Goal: Task Accomplishment & Management: Manage account settings

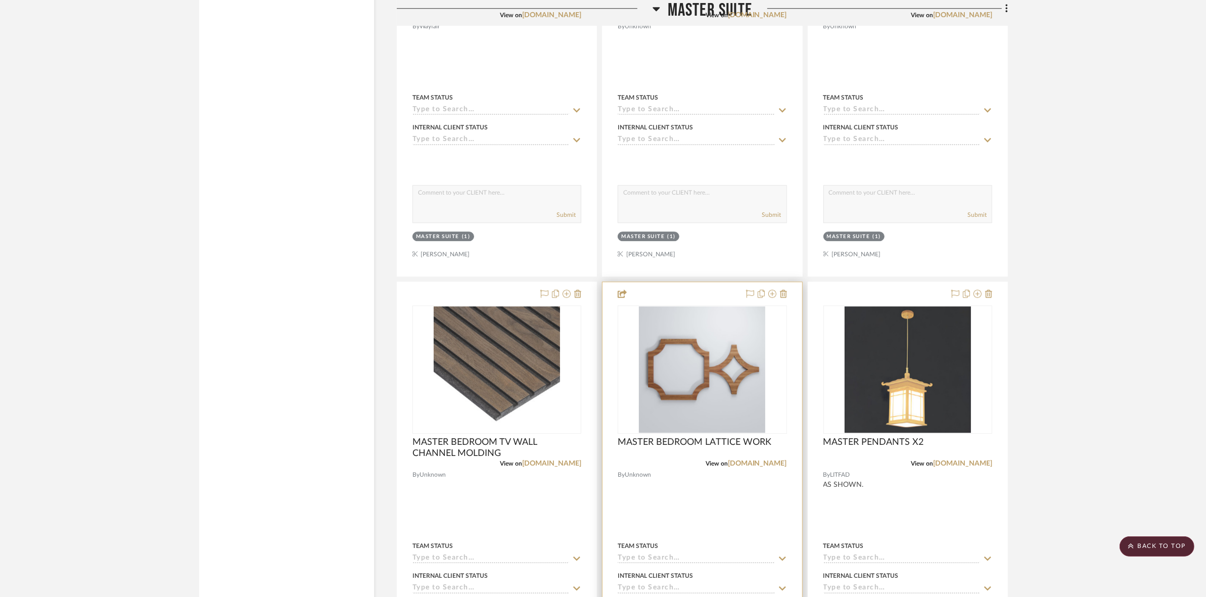
scroll to position [3474, 0]
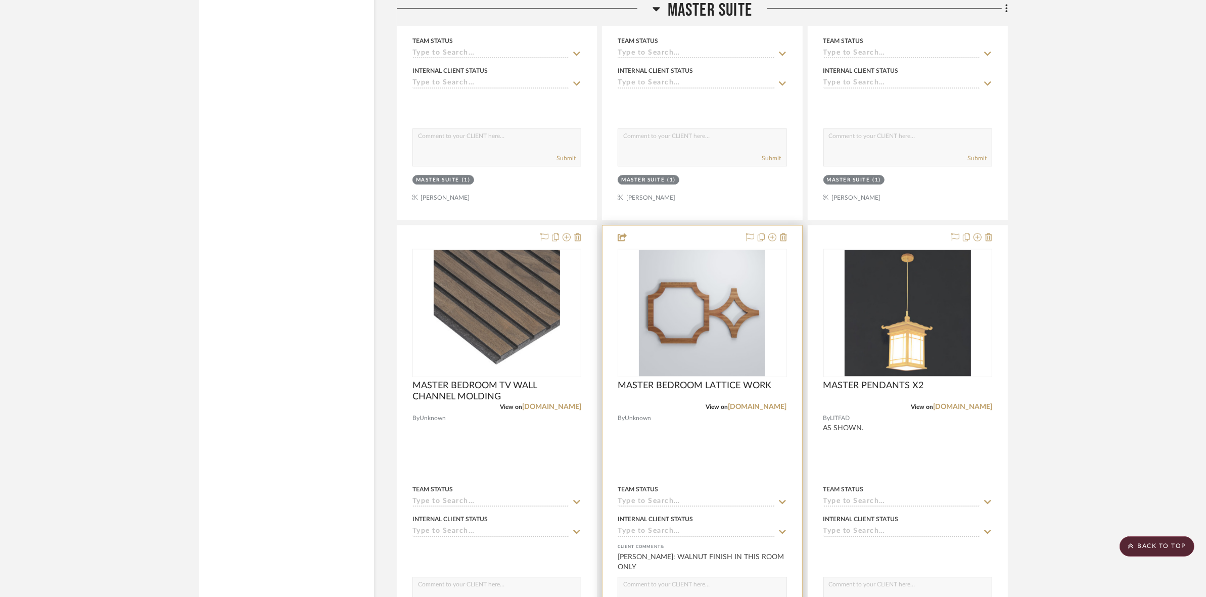
click at [667, 334] on img "0" at bounding box center [702, 313] width 126 height 126
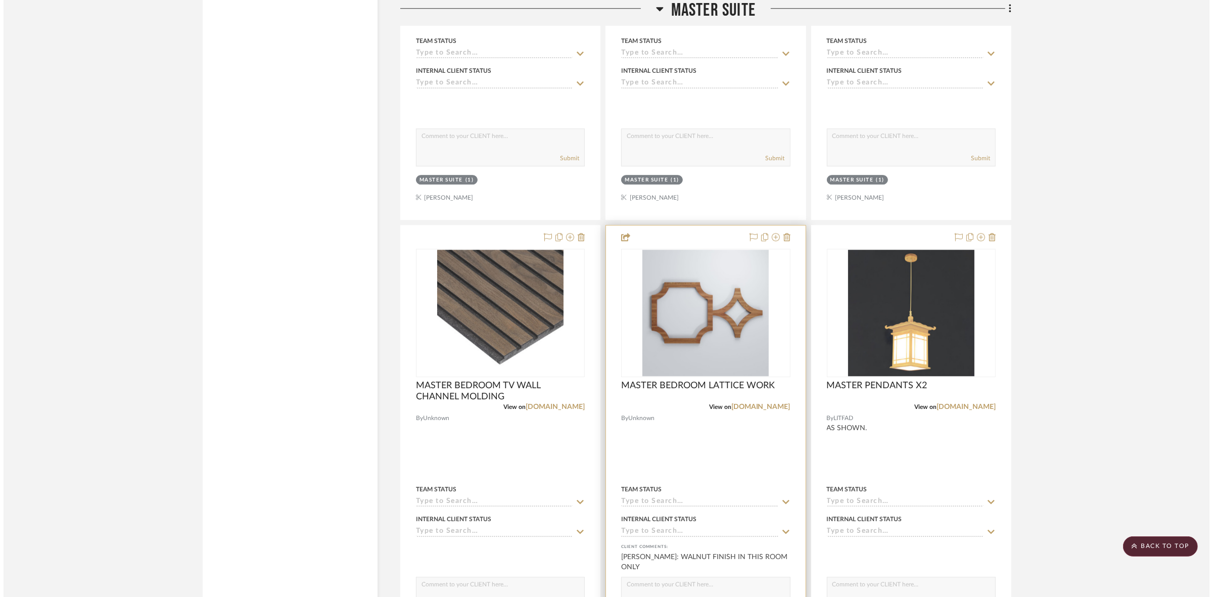
scroll to position [0, 0]
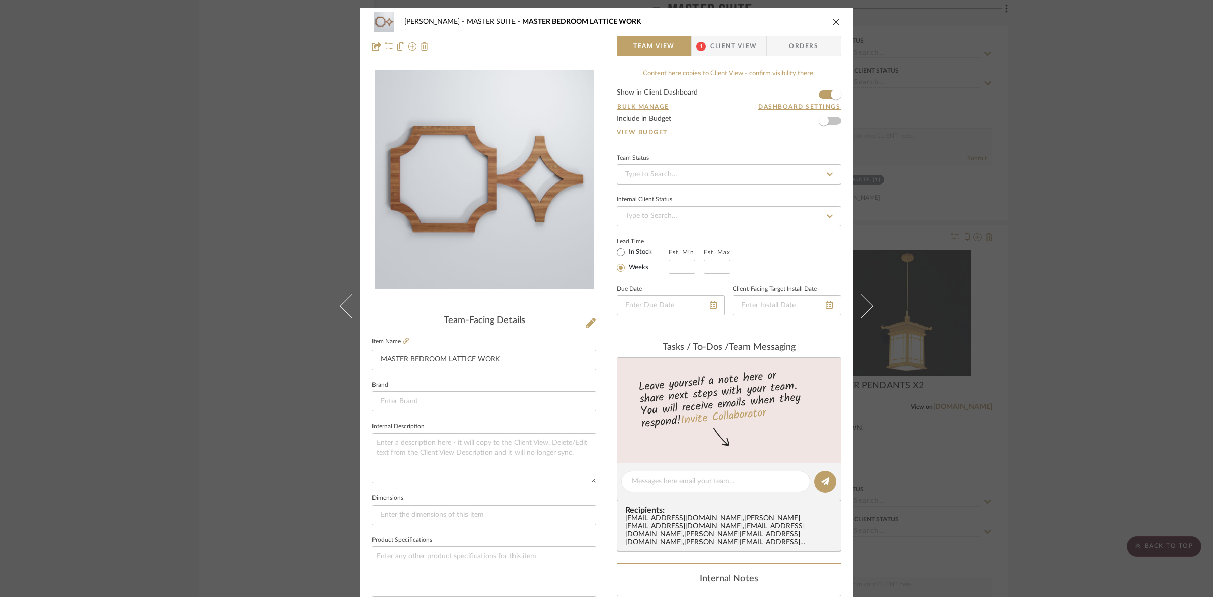
click at [754, 44] on span "1 Client View" at bounding box center [729, 46] width 74 height 20
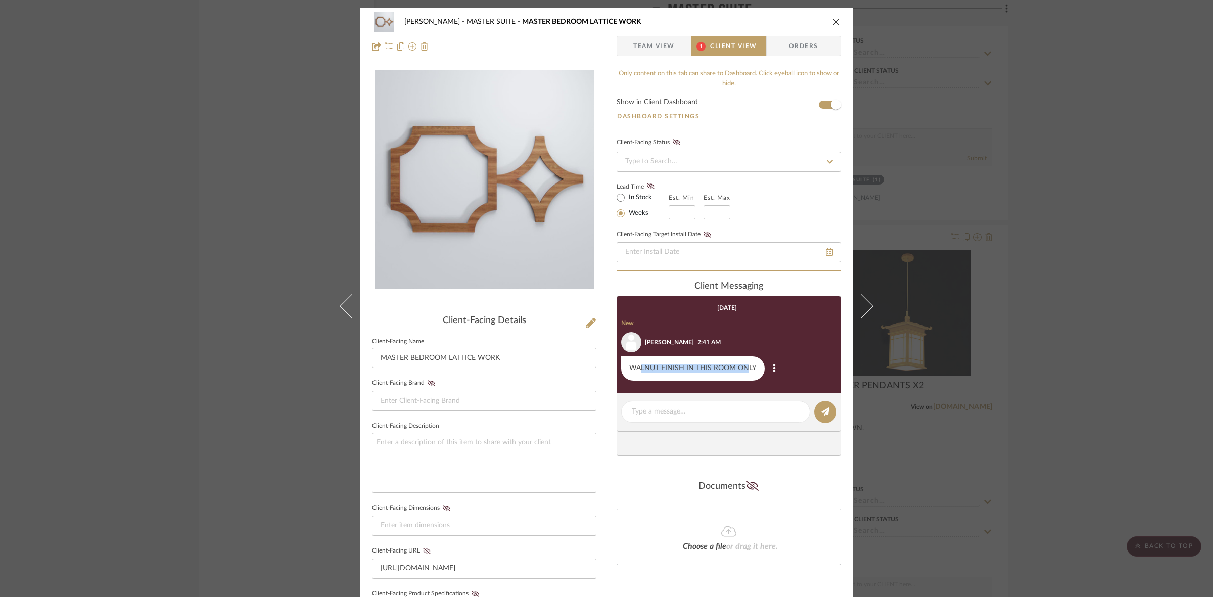
drag, startPoint x: 636, startPoint y: 371, endPoint x: 759, endPoint y: 370, distance: 123.3
click at [745, 373] on div "WALNUT FINISH IN THIS ROOM ONLY" at bounding box center [692, 368] width 143 height 24
click at [450, 387] on fieldset "Client-Facing Brand" at bounding box center [484, 393] width 224 height 35
click at [644, 49] on span "Team View" at bounding box center [653, 46] width 41 height 20
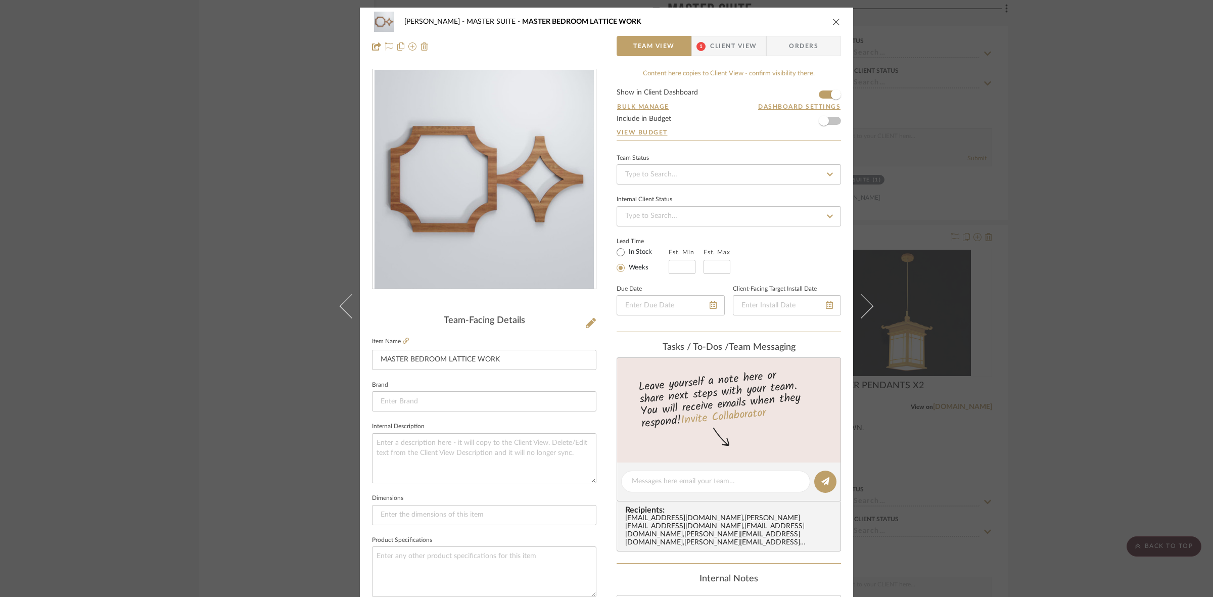
click at [259, 159] on div "[PERSON_NAME] MASTER SUITE MASTER BEDROOM LATTICE WORK Team View 1 Client View …" at bounding box center [606, 298] width 1213 height 597
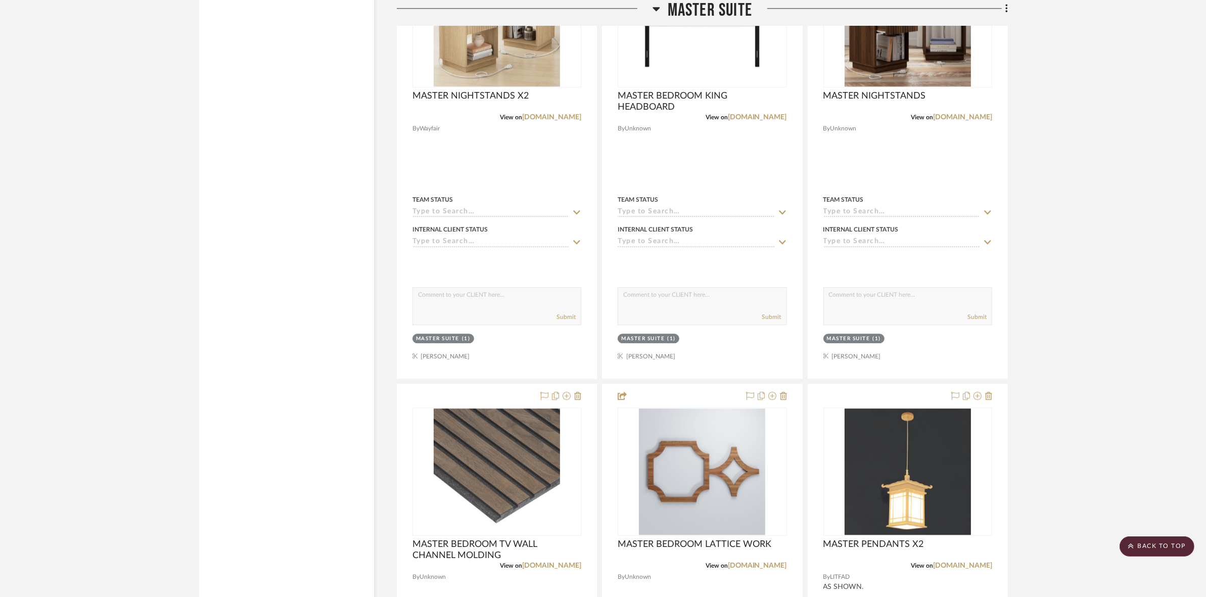
scroll to position [3347, 0]
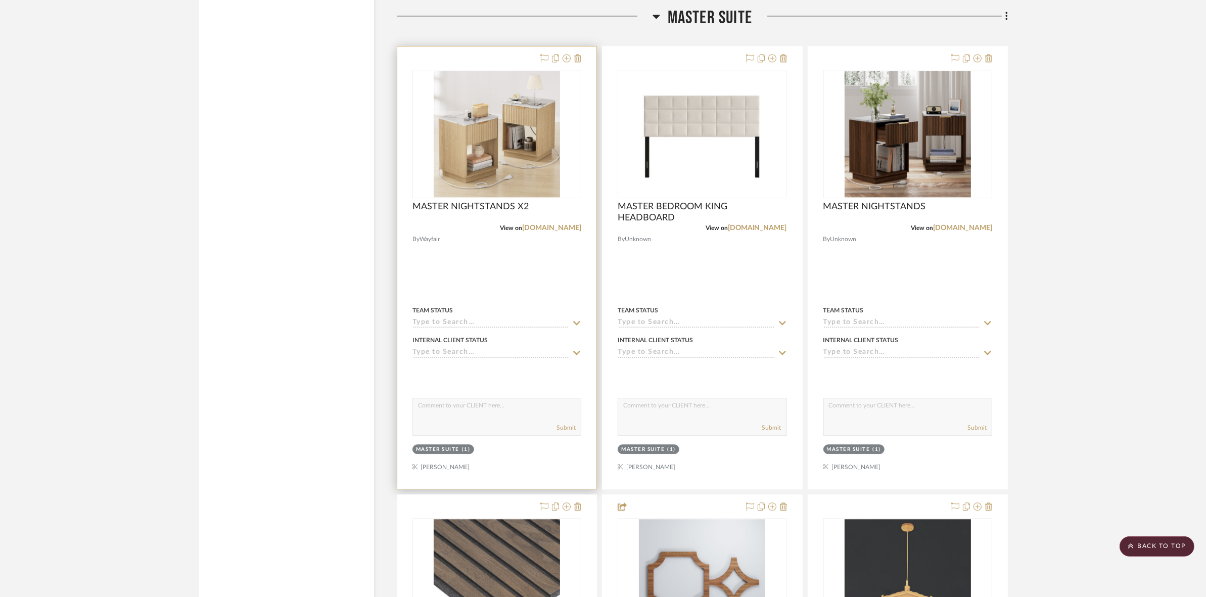
scroll to position [3095, 0]
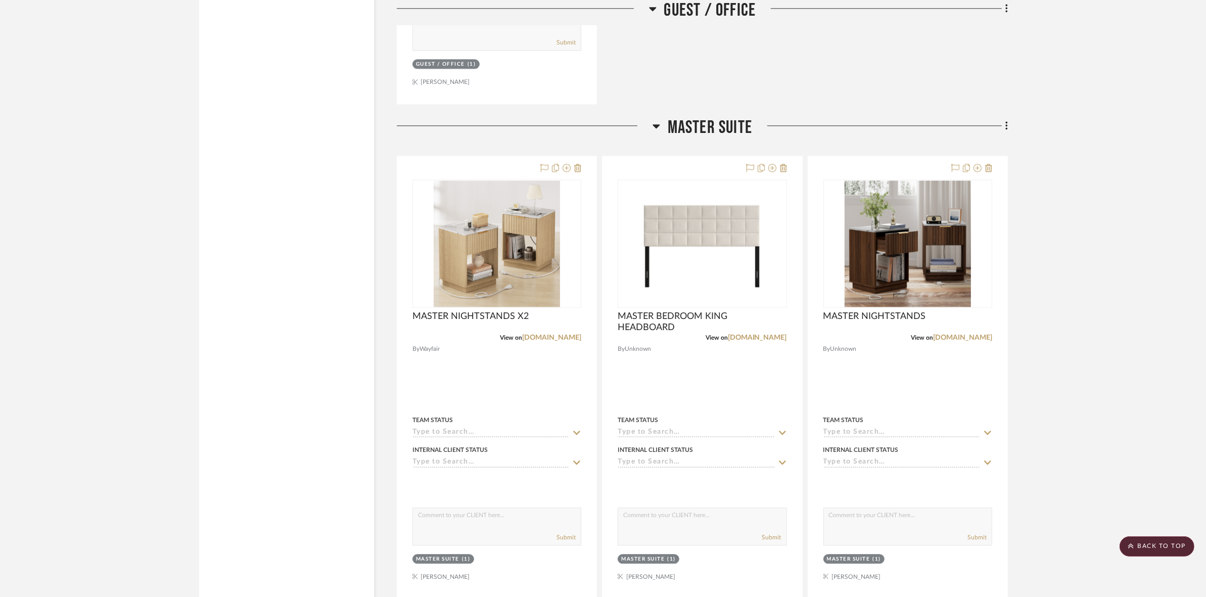
drag, startPoint x: 1137, startPoint y: 357, endPoint x: 1067, endPoint y: 484, distance: 145.0
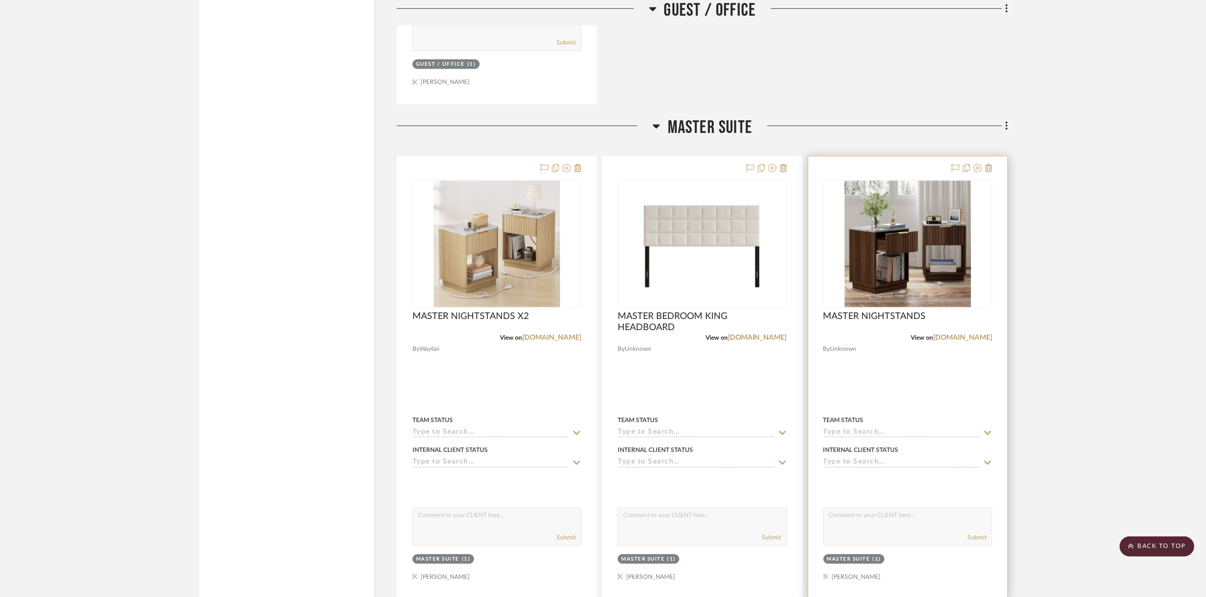
click at [882, 223] on img "0" at bounding box center [907, 243] width 126 height 126
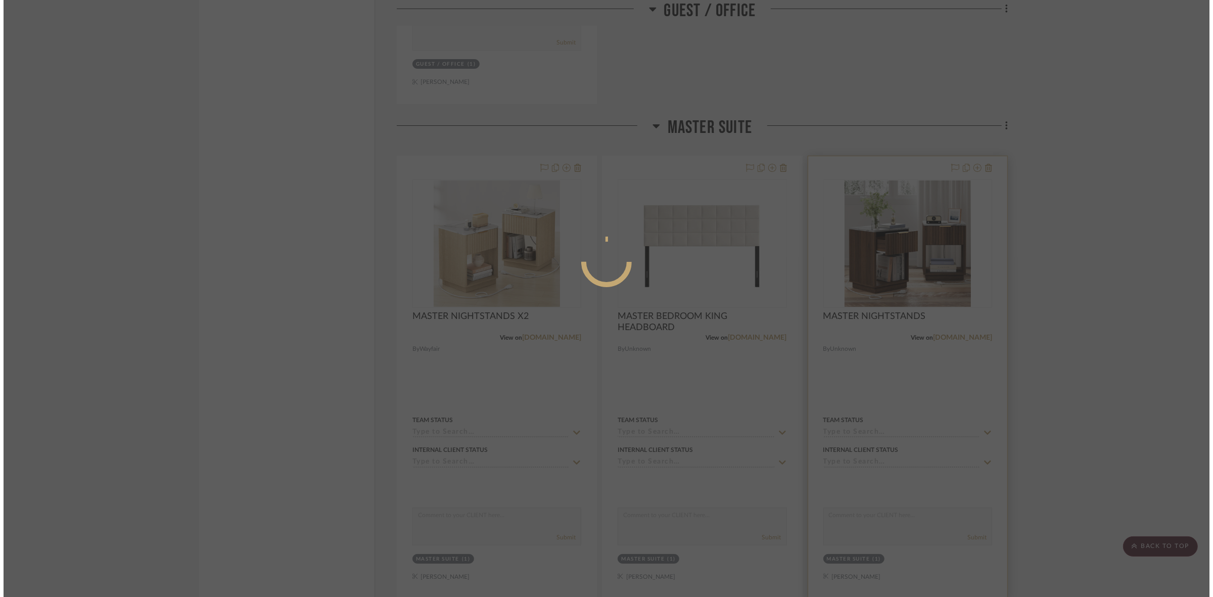
scroll to position [0, 0]
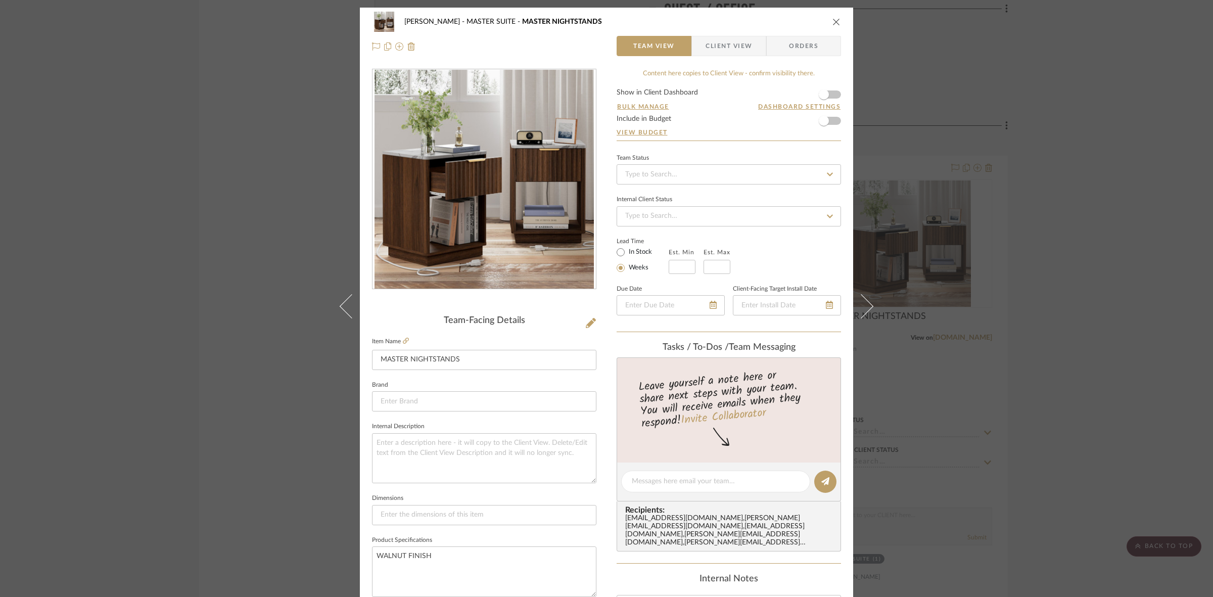
click at [719, 43] on span "Client View" at bounding box center [728, 46] width 46 height 20
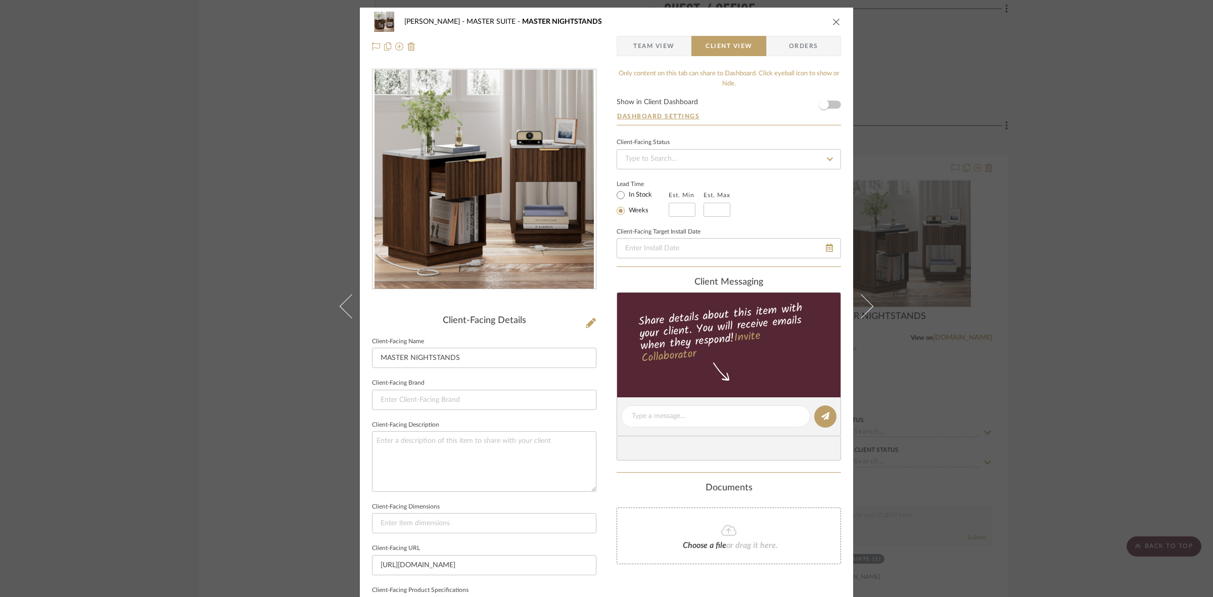
click at [1032, 390] on div "[PERSON_NAME] MASTER SUITE MASTER NIGHTSTANDS Team View Client View Orders Clie…" at bounding box center [606, 298] width 1213 height 597
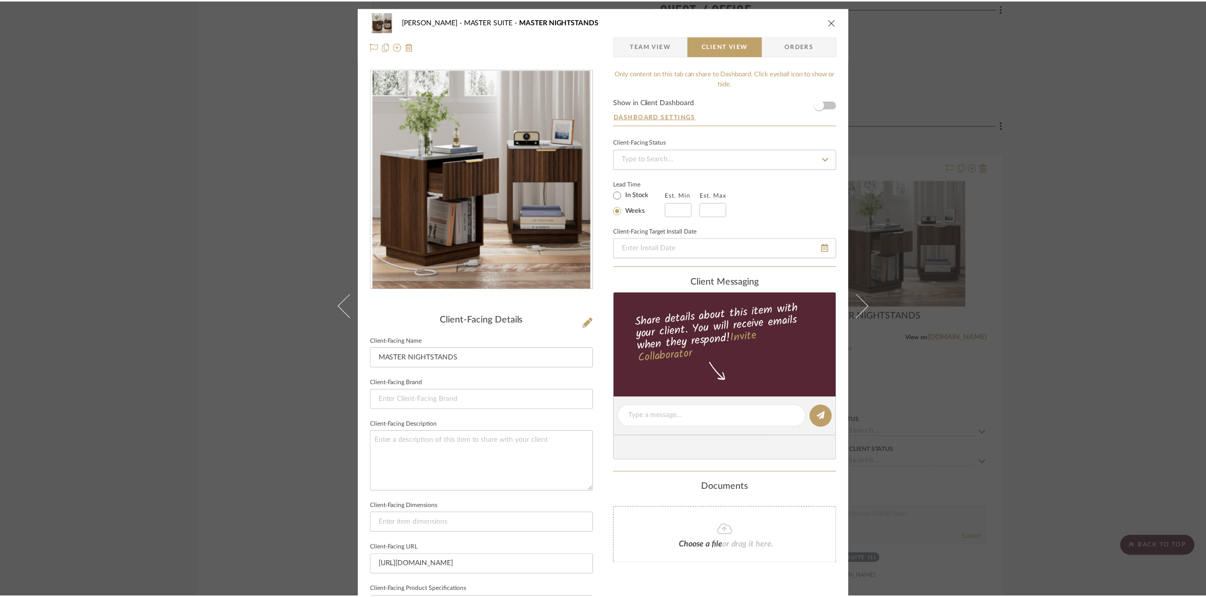
scroll to position [3095, 0]
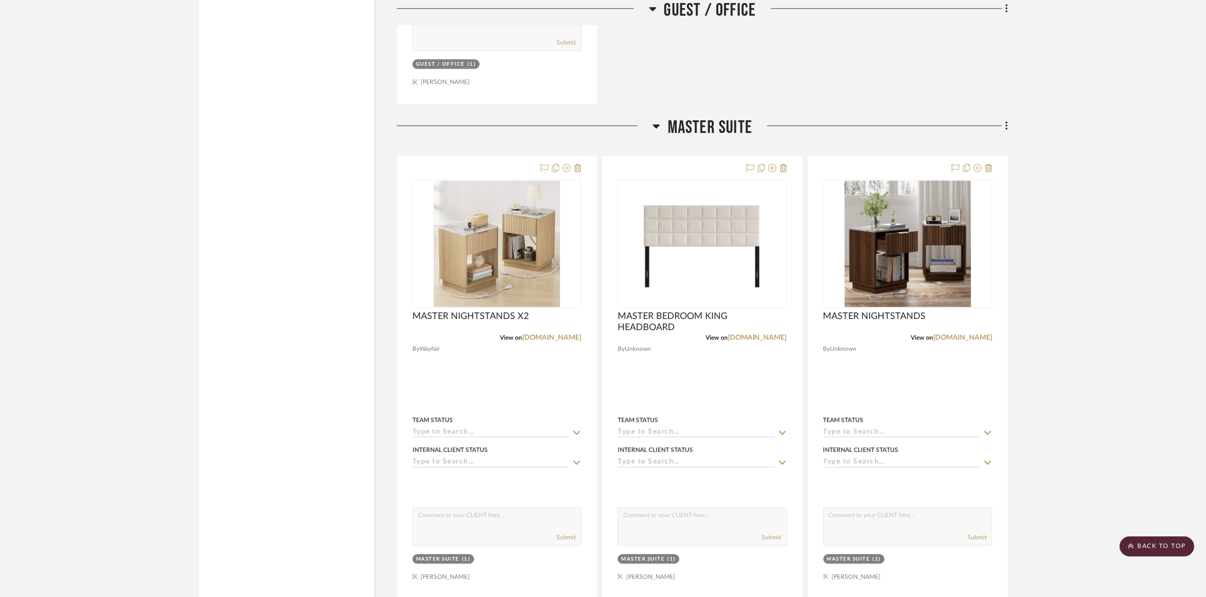
drag, startPoint x: 123, startPoint y: 103, endPoint x: 89, endPoint y: 22, distance: 87.4
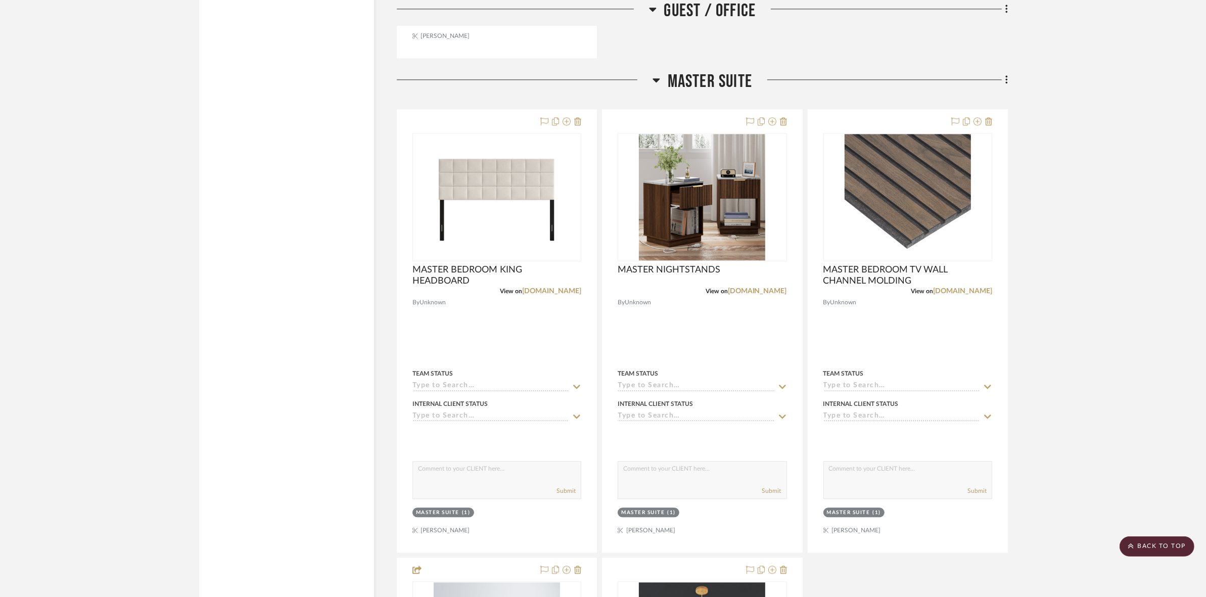
scroll to position [3031, 0]
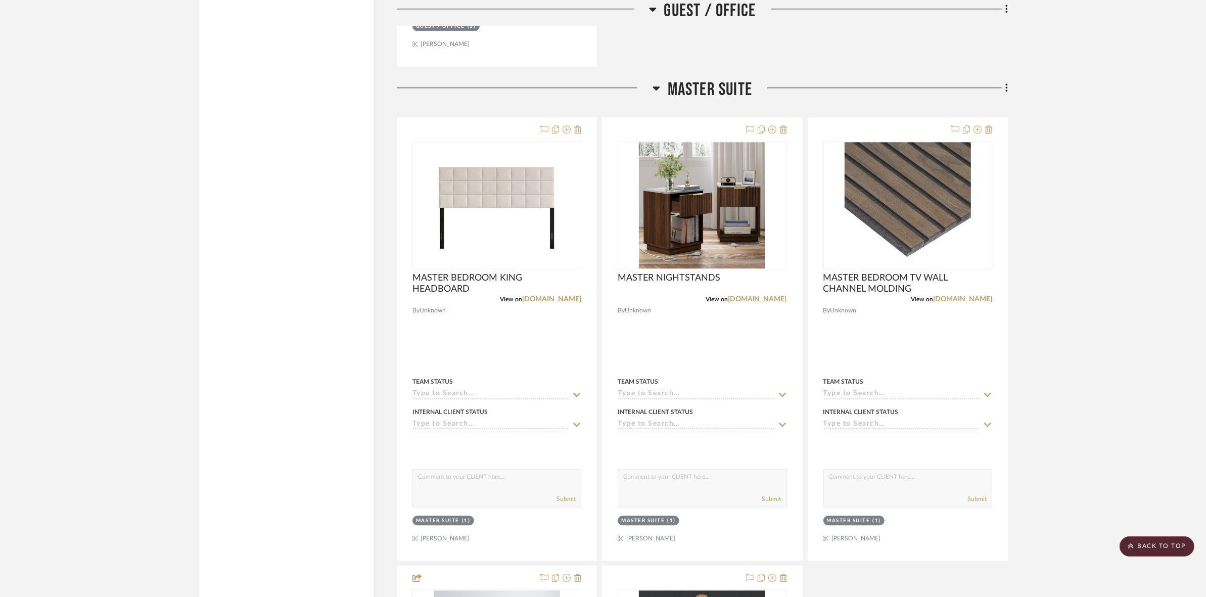
click at [0, 0] on img at bounding box center [0, 0] width 0 height 0
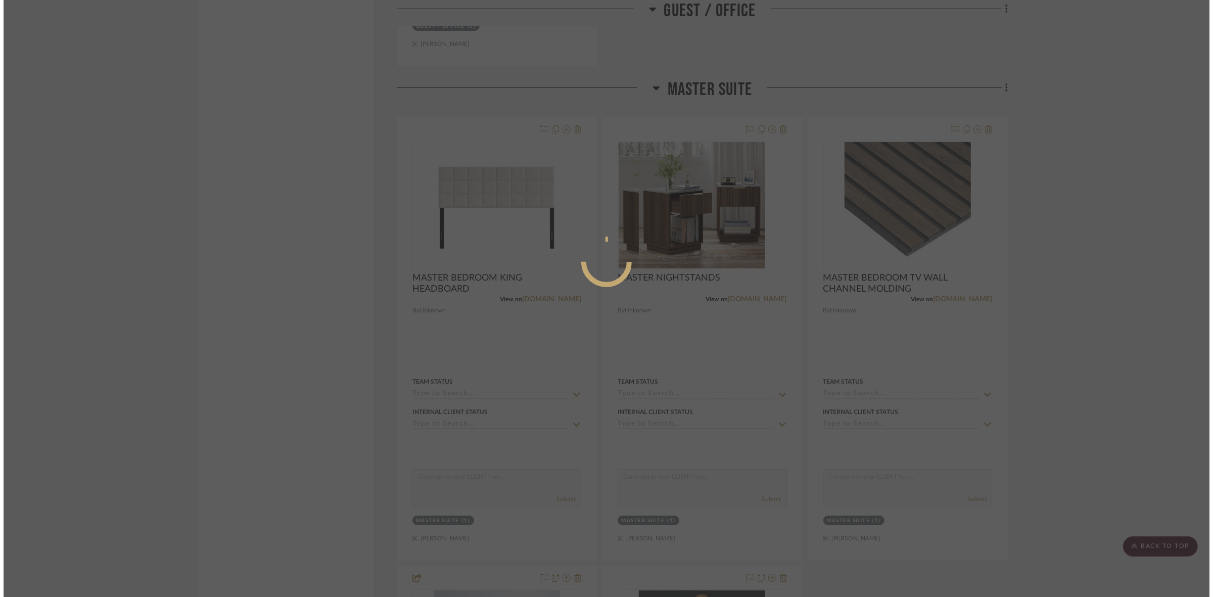
scroll to position [0, 0]
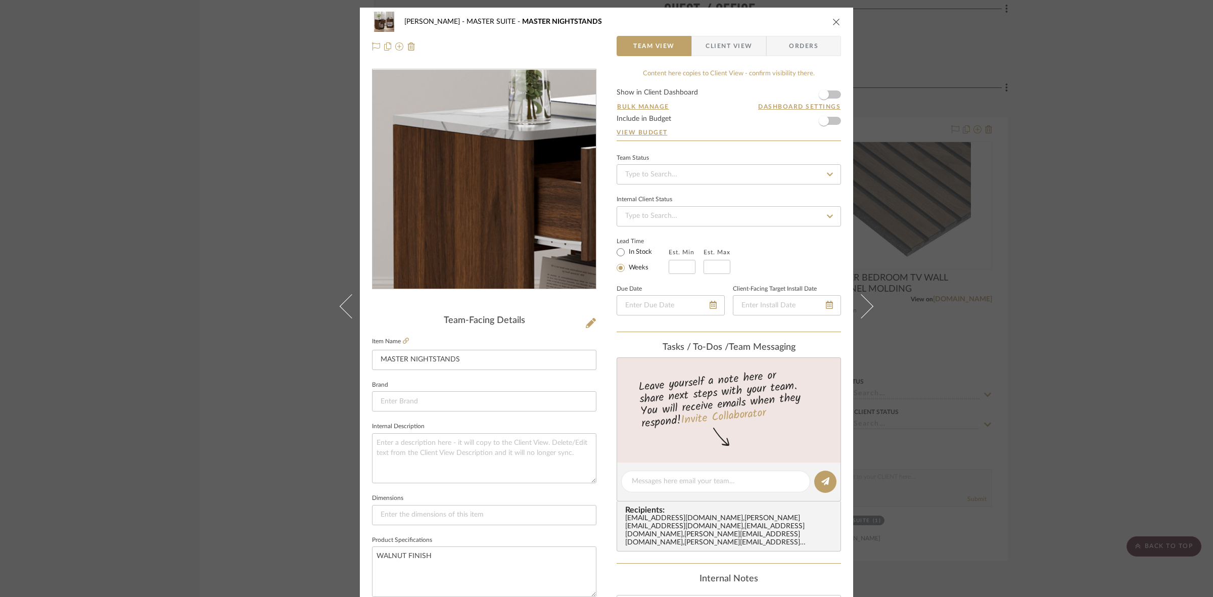
click at [409, 173] on img "0" at bounding box center [483, 179] width 219 height 219
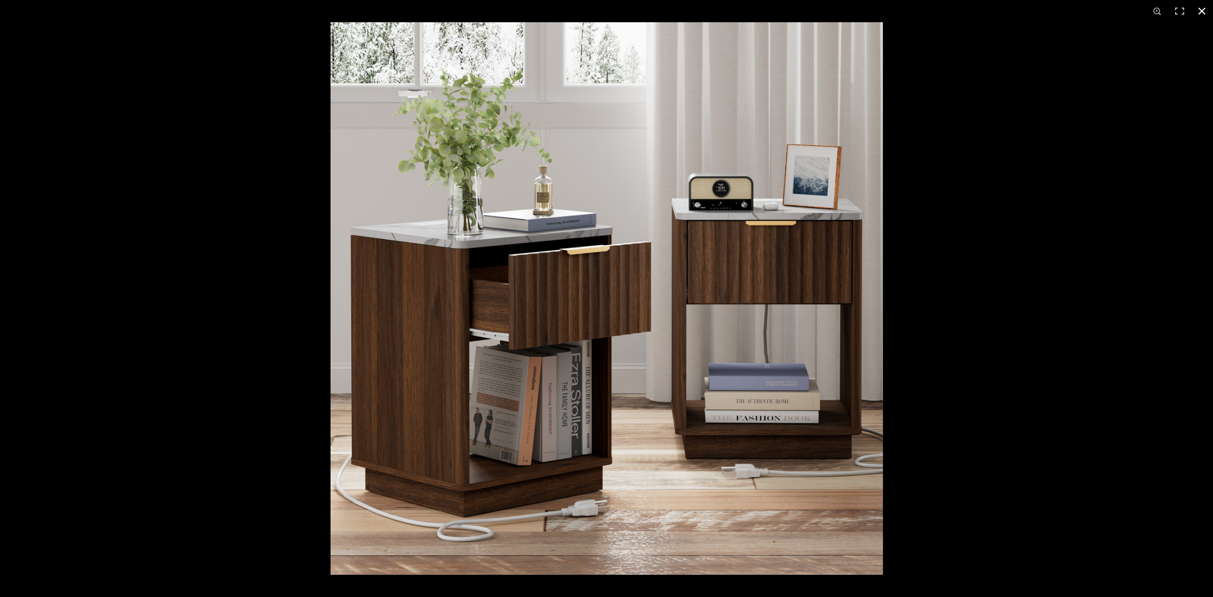
click at [173, 72] on div at bounding box center [606, 298] width 1213 height 597
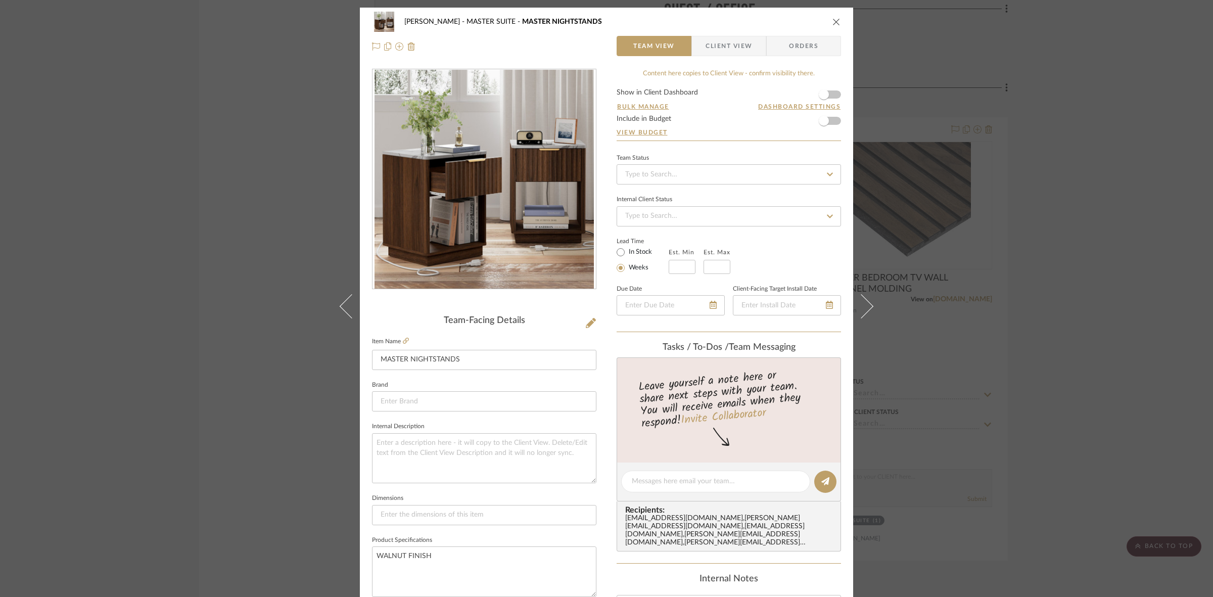
click at [999, 342] on div "LICHI, MAXINE MASTER SUITE MASTER NIGHTSTANDS Team View Client View Orders Team…" at bounding box center [606, 298] width 1213 height 597
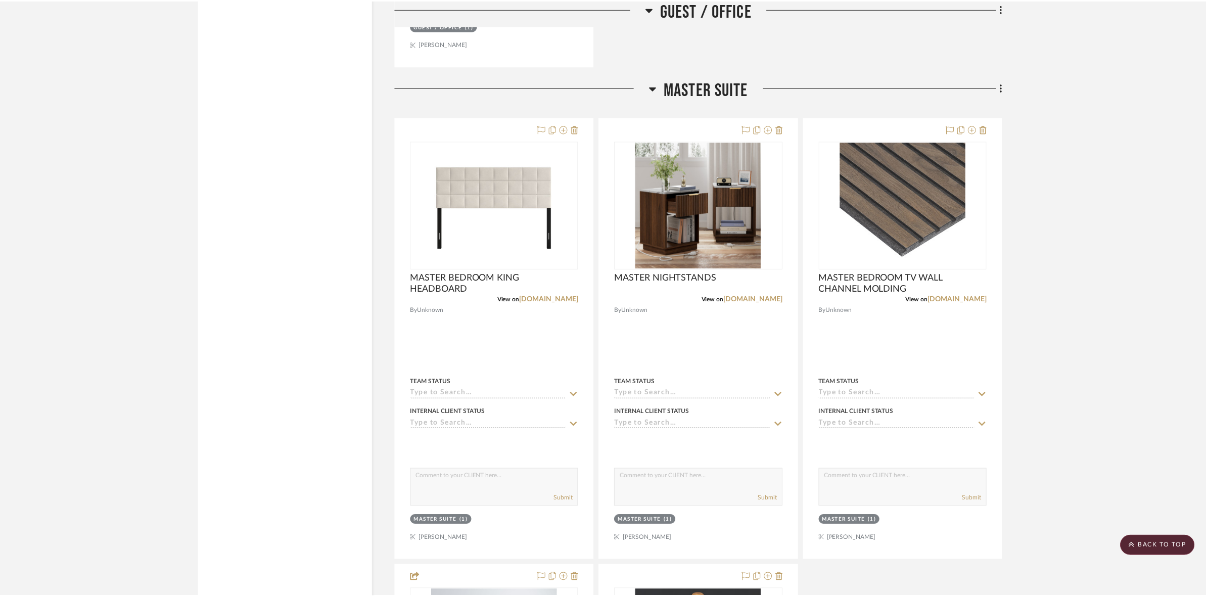
scroll to position [3031, 0]
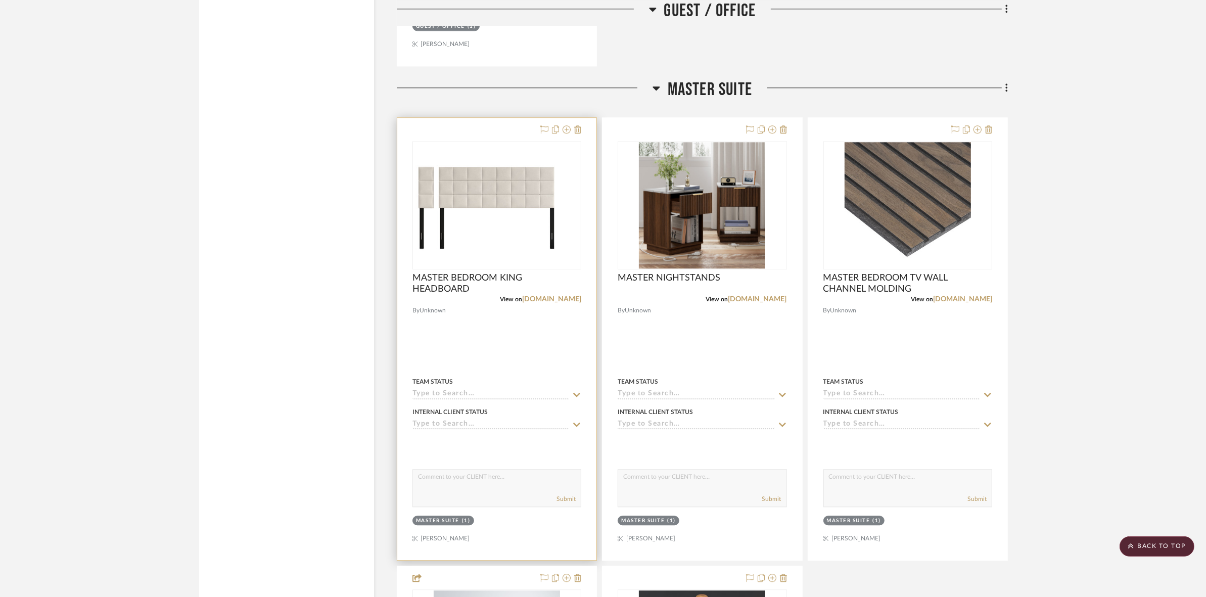
click at [508, 210] on img "0" at bounding box center [476, 205] width 126 height 126
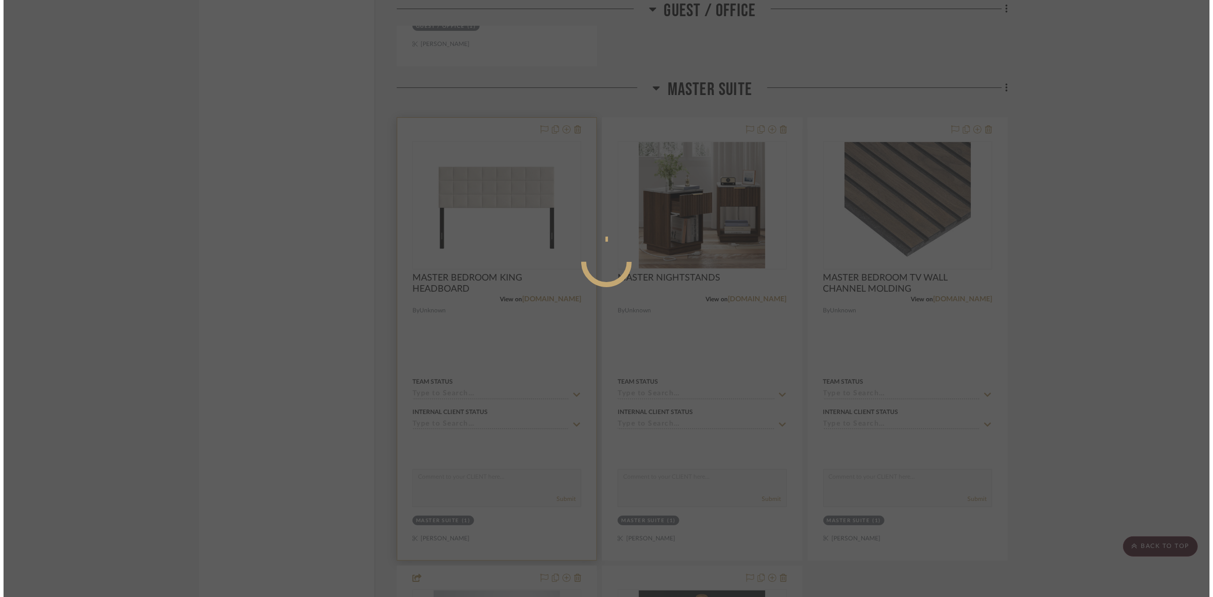
scroll to position [0, 0]
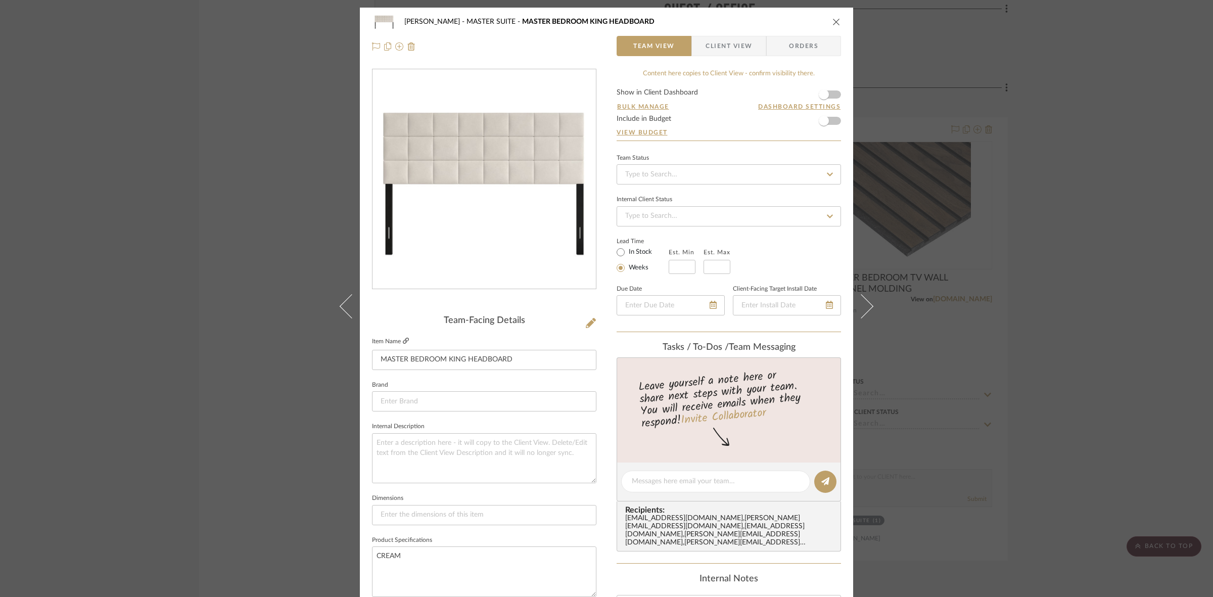
click at [403, 339] on icon at bounding box center [406, 341] width 6 height 6
click at [210, 307] on div "LICHI, MAXINE MASTER SUITE MASTER BEDROOM KING HEADBOARD Team View Client View …" at bounding box center [606, 298] width 1213 height 597
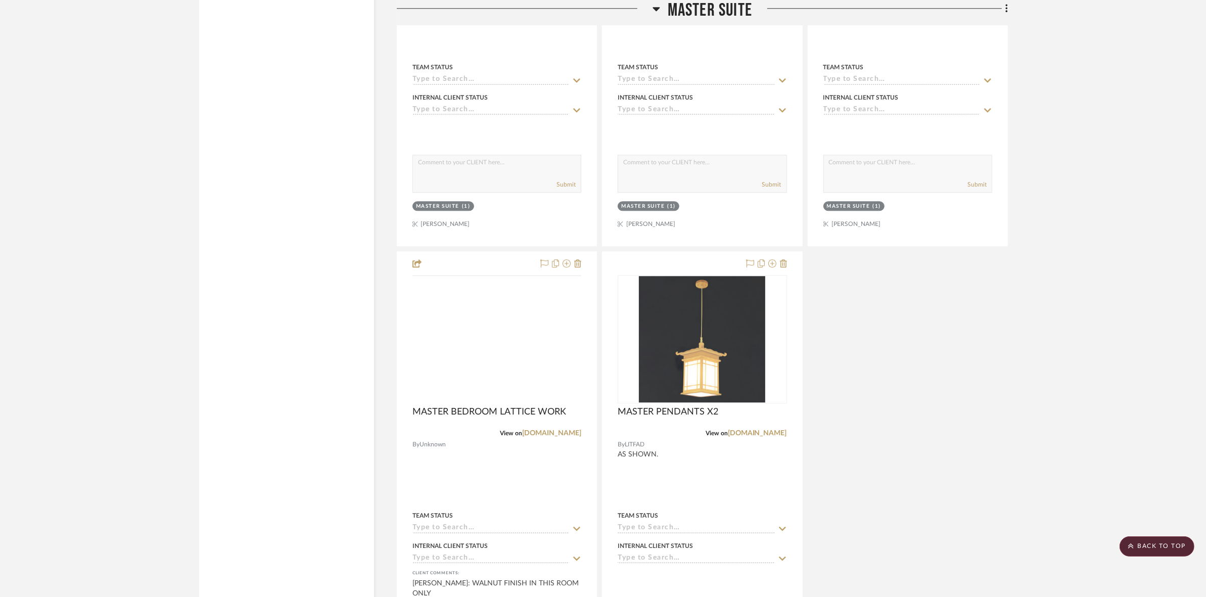
scroll to position [3347, 0]
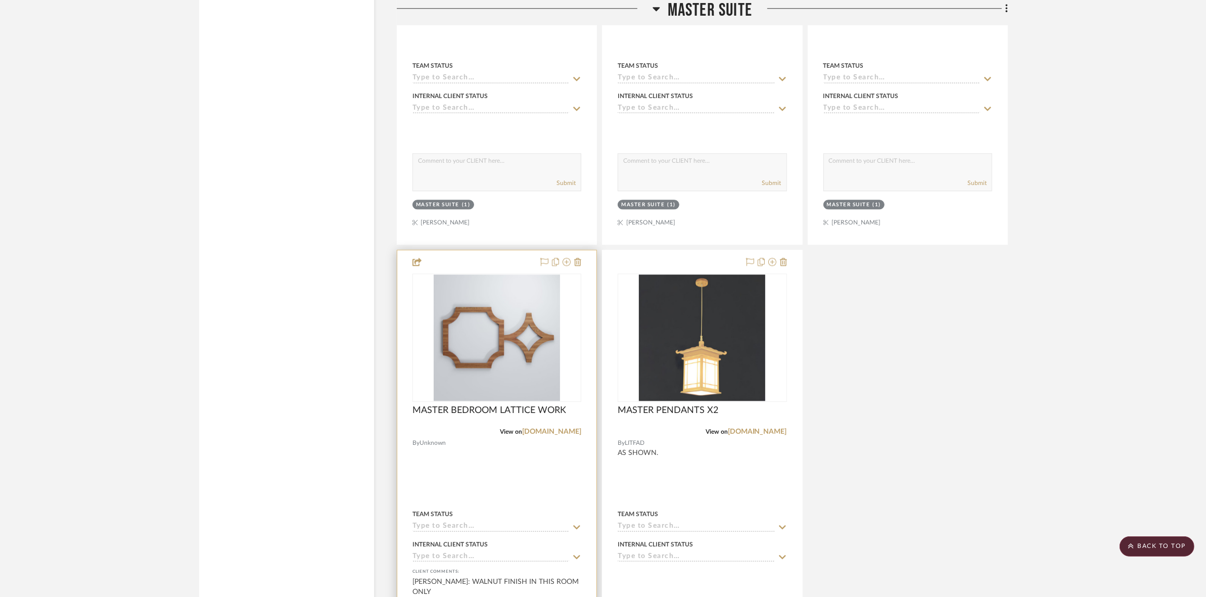
click at [494, 370] on img "0" at bounding box center [496, 337] width 126 height 126
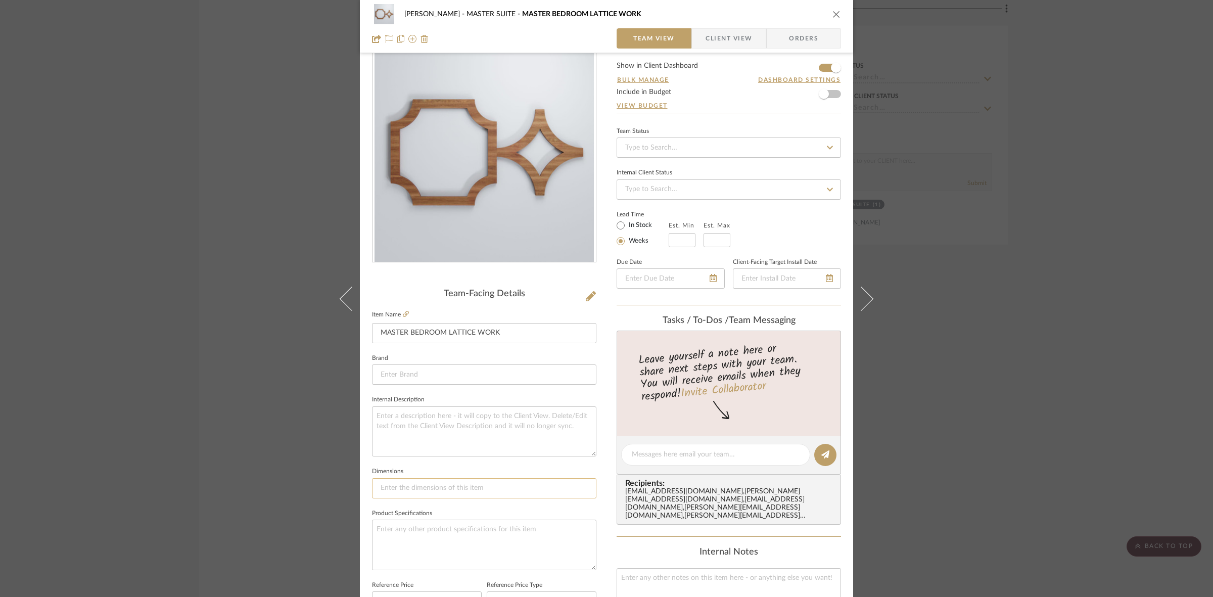
scroll to position [0, 0]
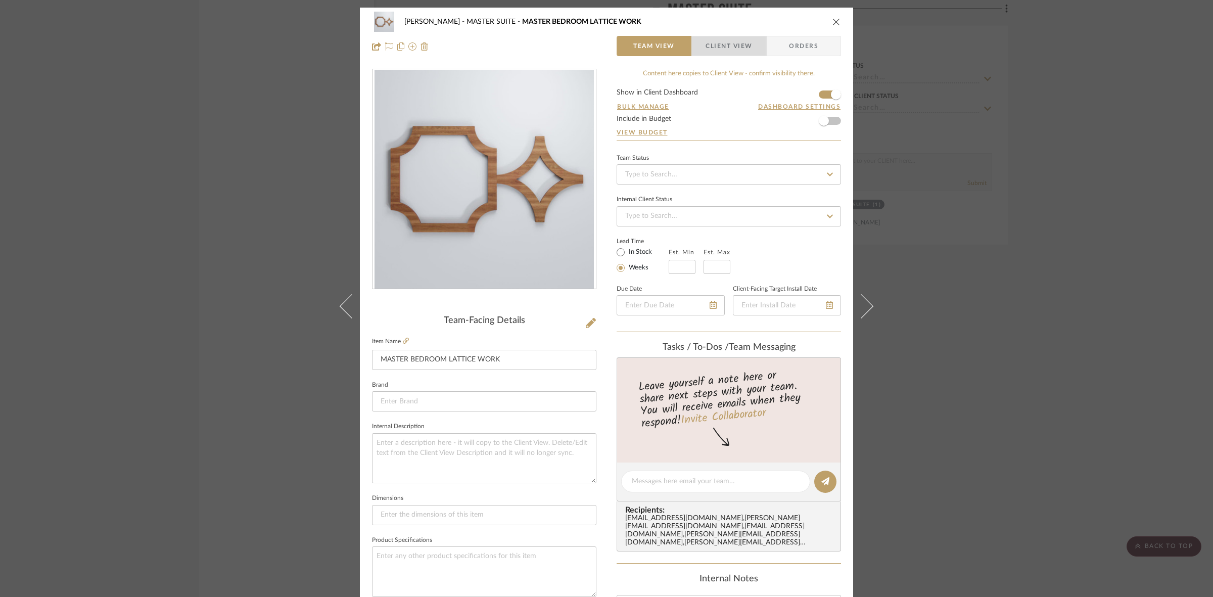
click at [732, 46] on span "Client View" at bounding box center [728, 46] width 46 height 20
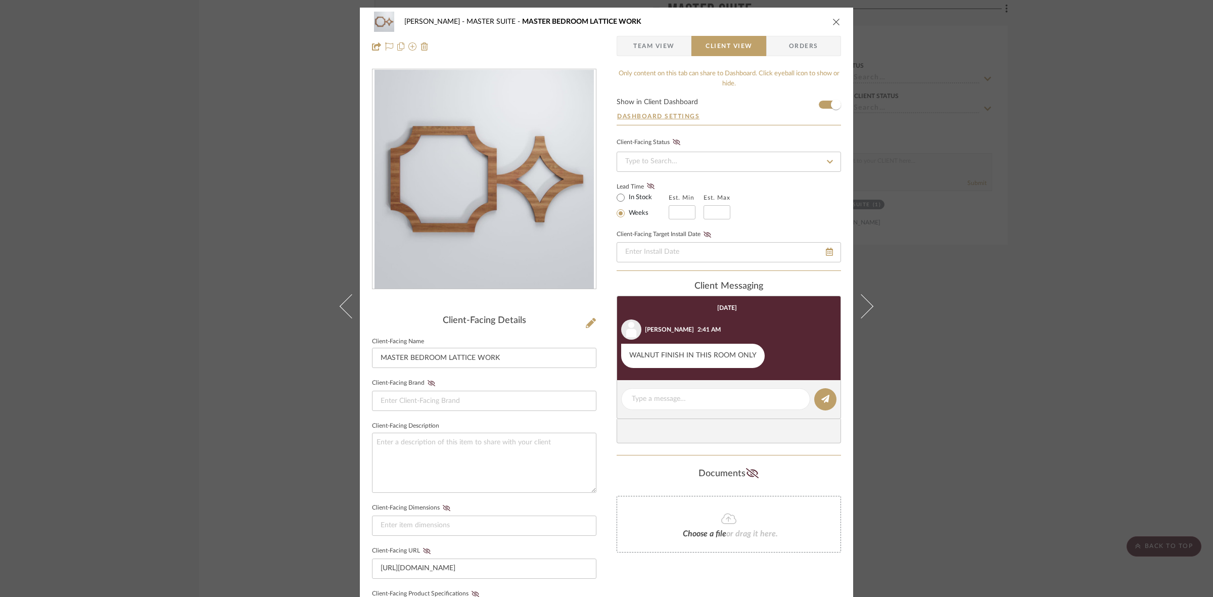
click at [659, 49] on span "Team View" at bounding box center [653, 46] width 41 height 20
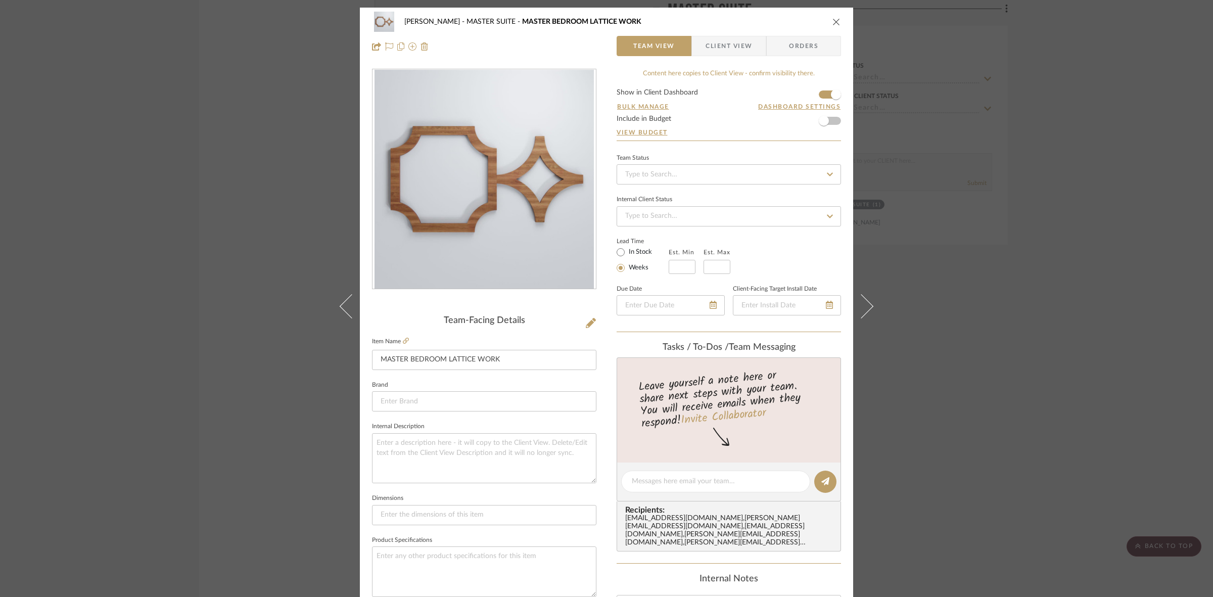
click at [402, 336] on fieldset "Item Name MASTER BEDROOM LATTICE WORK" at bounding box center [484, 351] width 224 height 35
click at [403, 339] on icon at bounding box center [406, 341] width 6 height 6
click at [403, 341] on icon at bounding box center [406, 341] width 6 height 6
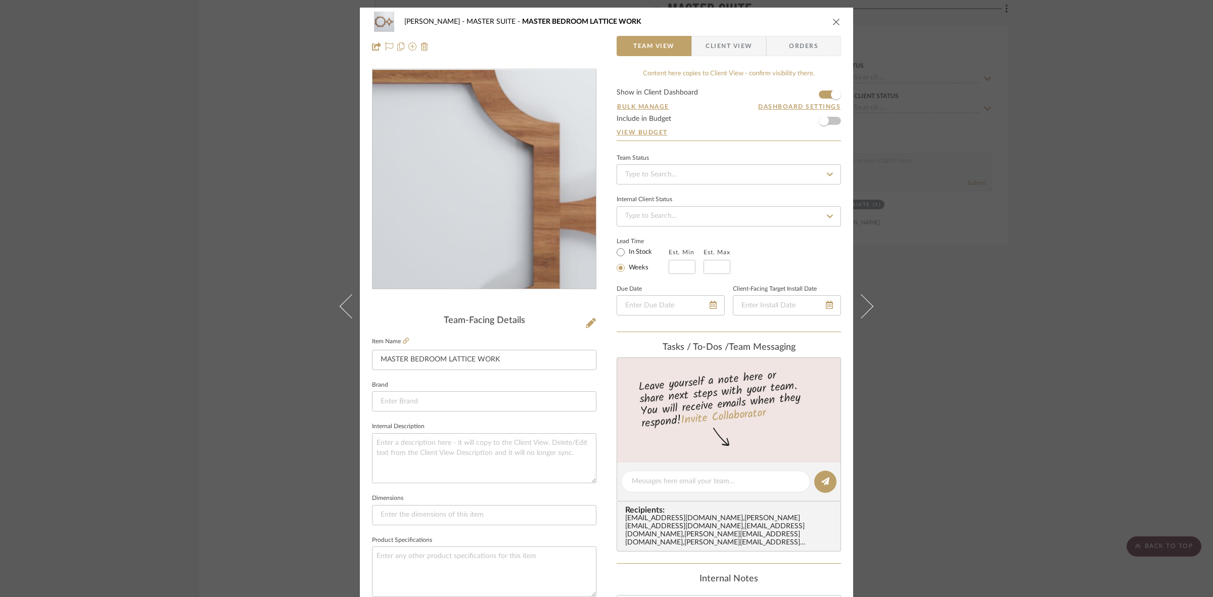
click at [468, 167] on img "0" at bounding box center [483, 179] width 219 height 219
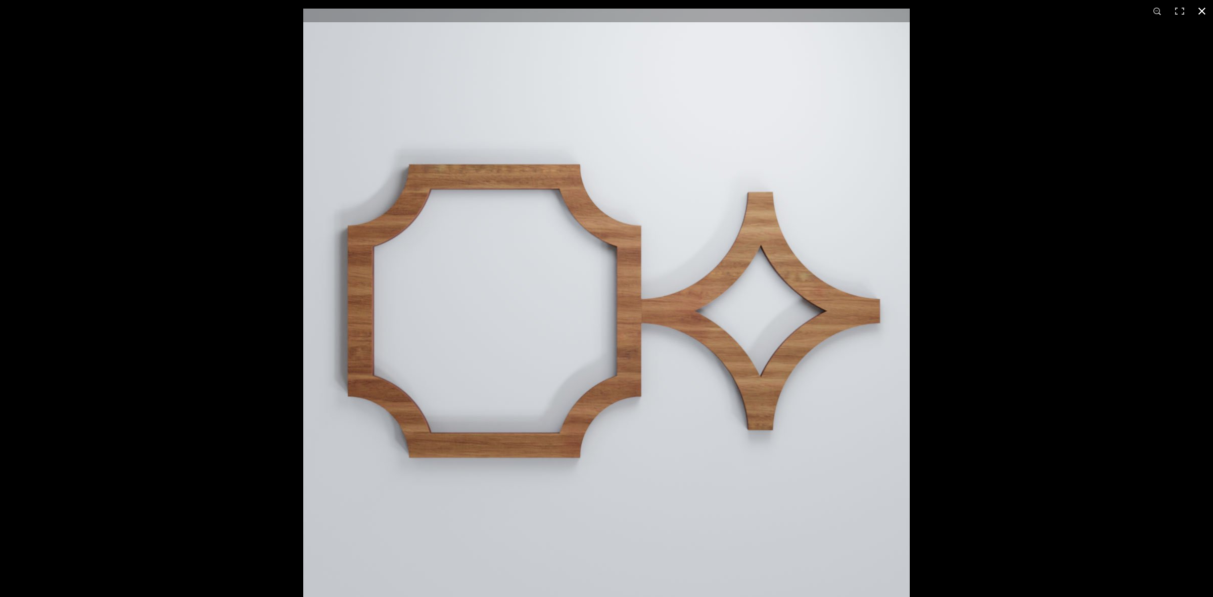
click at [170, 139] on div at bounding box center [606, 298] width 1213 height 597
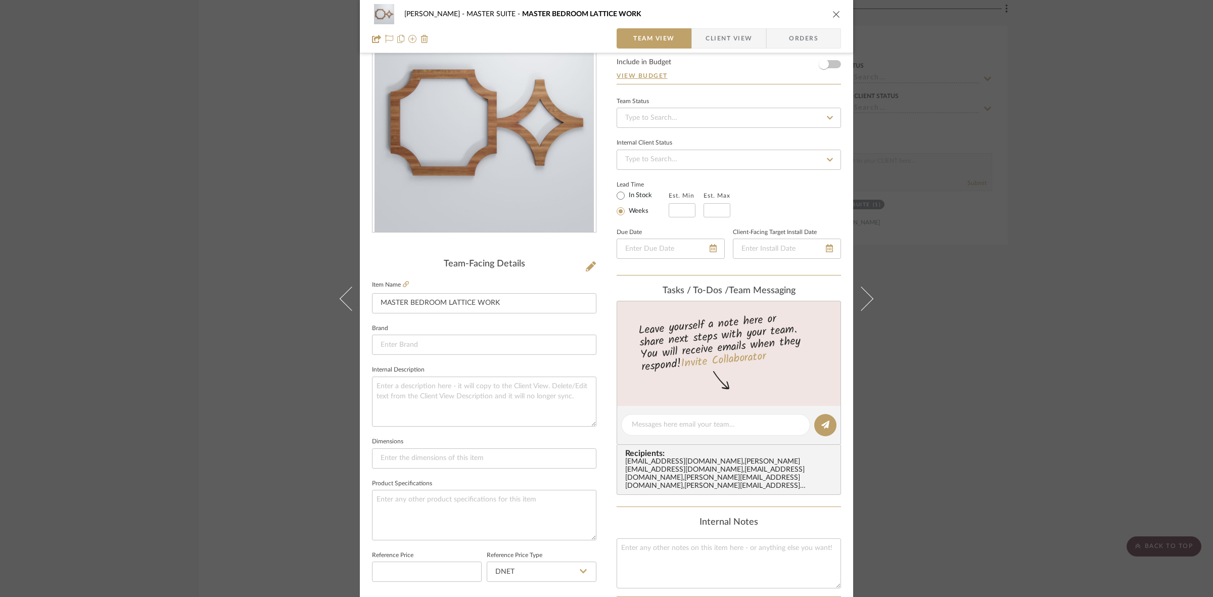
scroll to position [63, 0]
